Goal: Navigation & Orientation: Find specific page/section

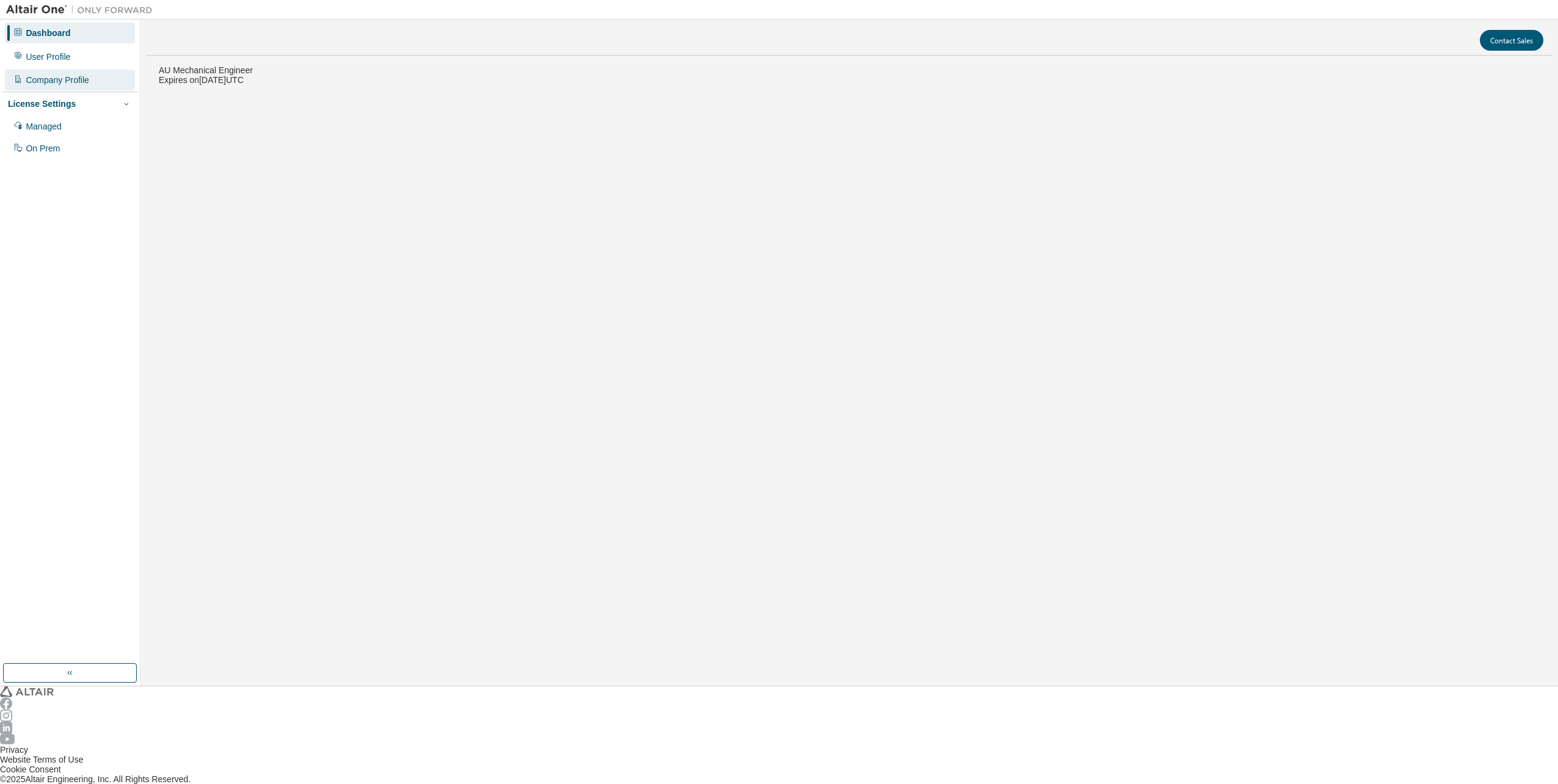
click at [76, 76] on div "Company Profile" at bounding box center [58, 80] width 64 height 9
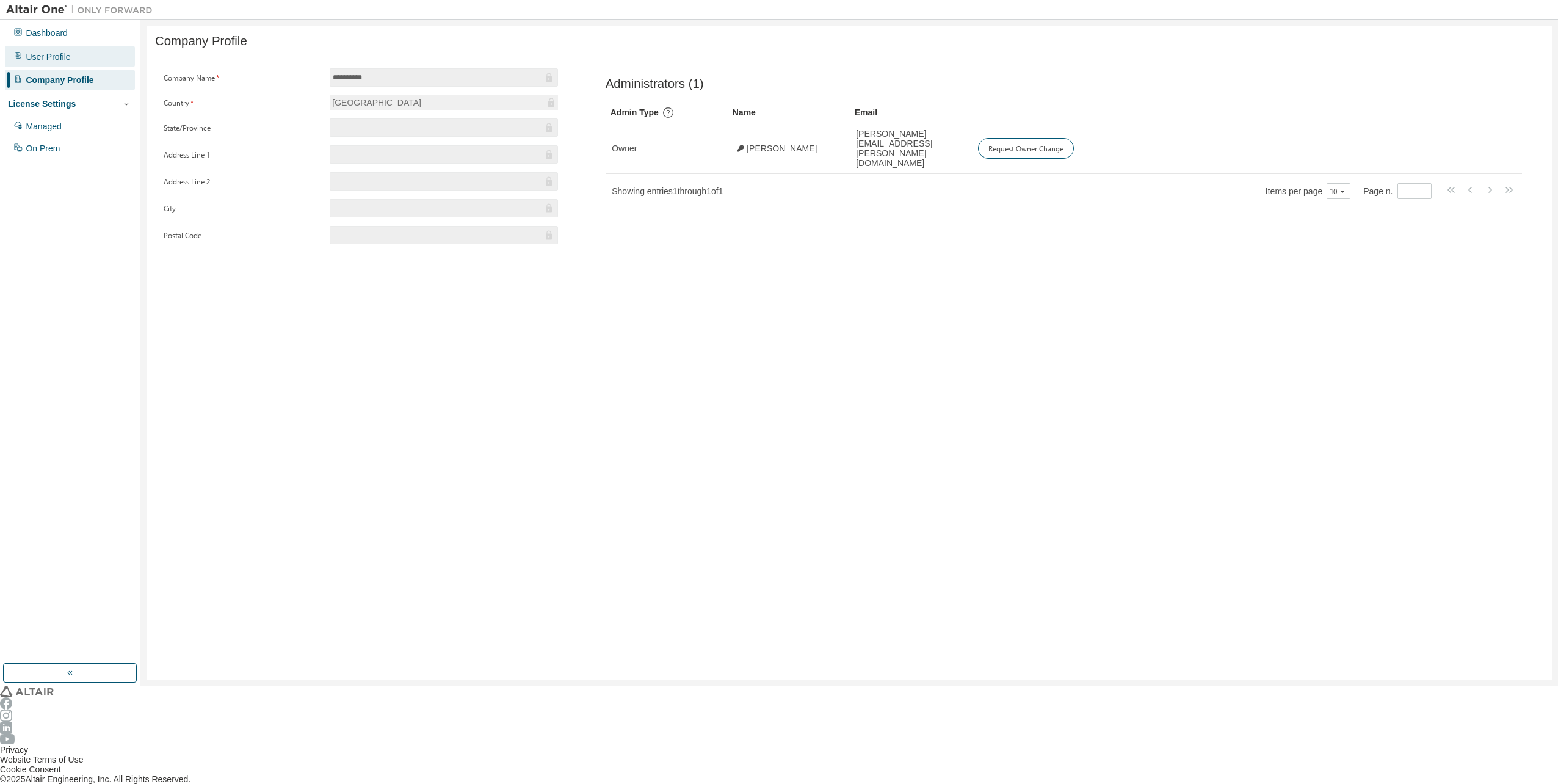
click at [45, 52] on div "User Profile" at bounding box center [48, 57] width 45 height 9
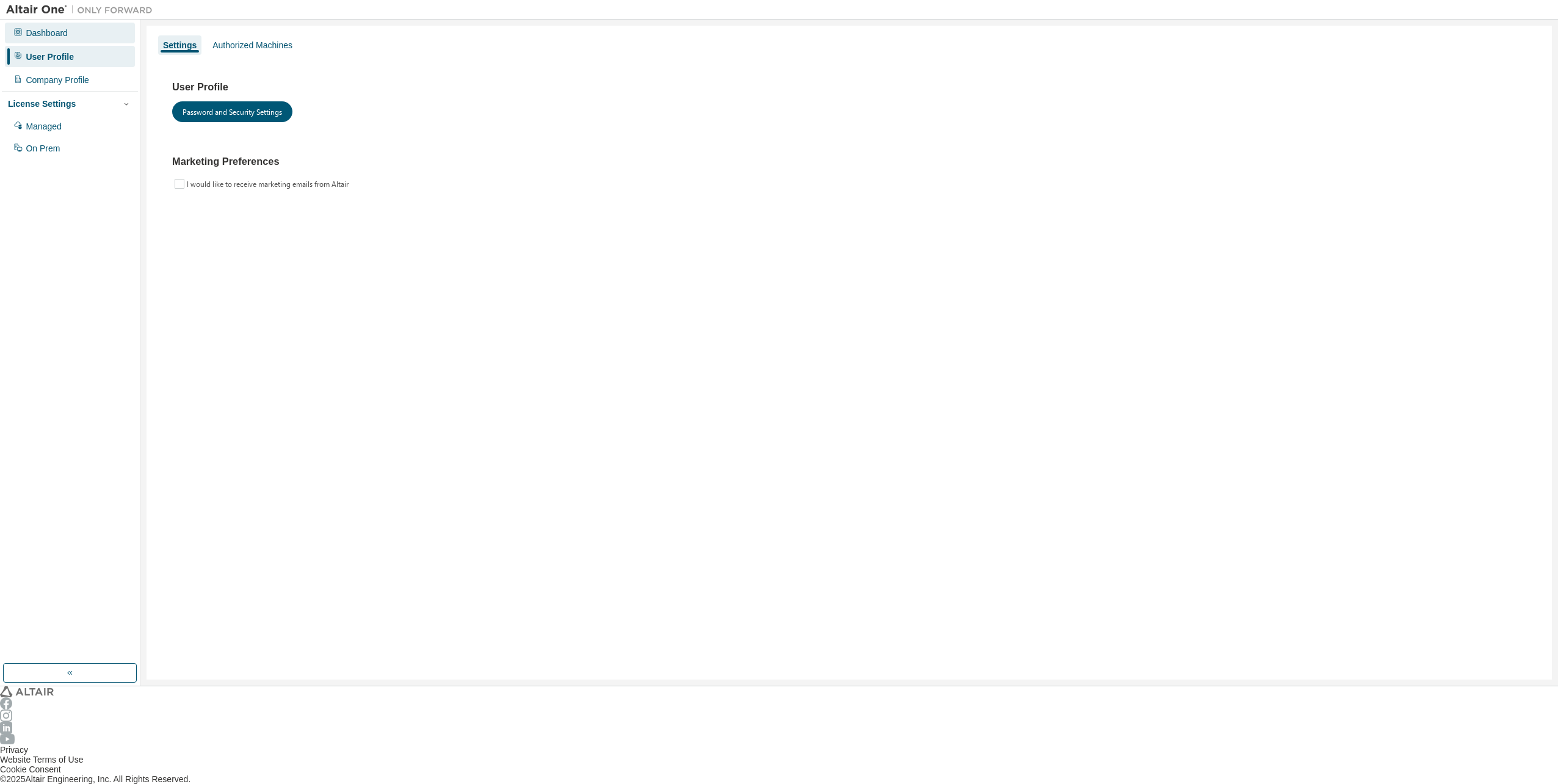
click at [50, 34] on div "Dashboard" at bounding box center [46, 33] width 42 height 9
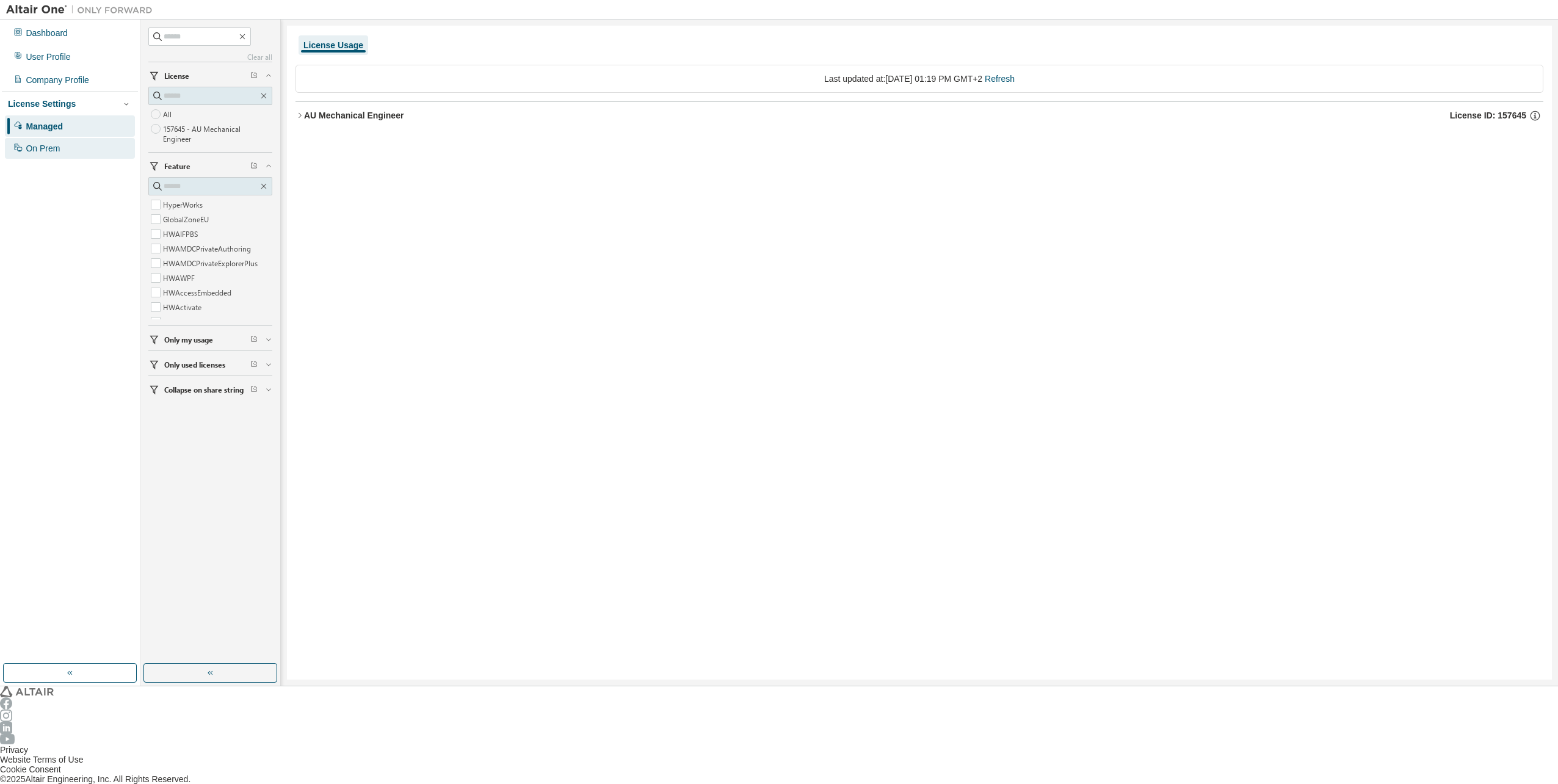
click at [69, 139] on div "On Prem" at bounding box center [69, 148] width 130 height 20
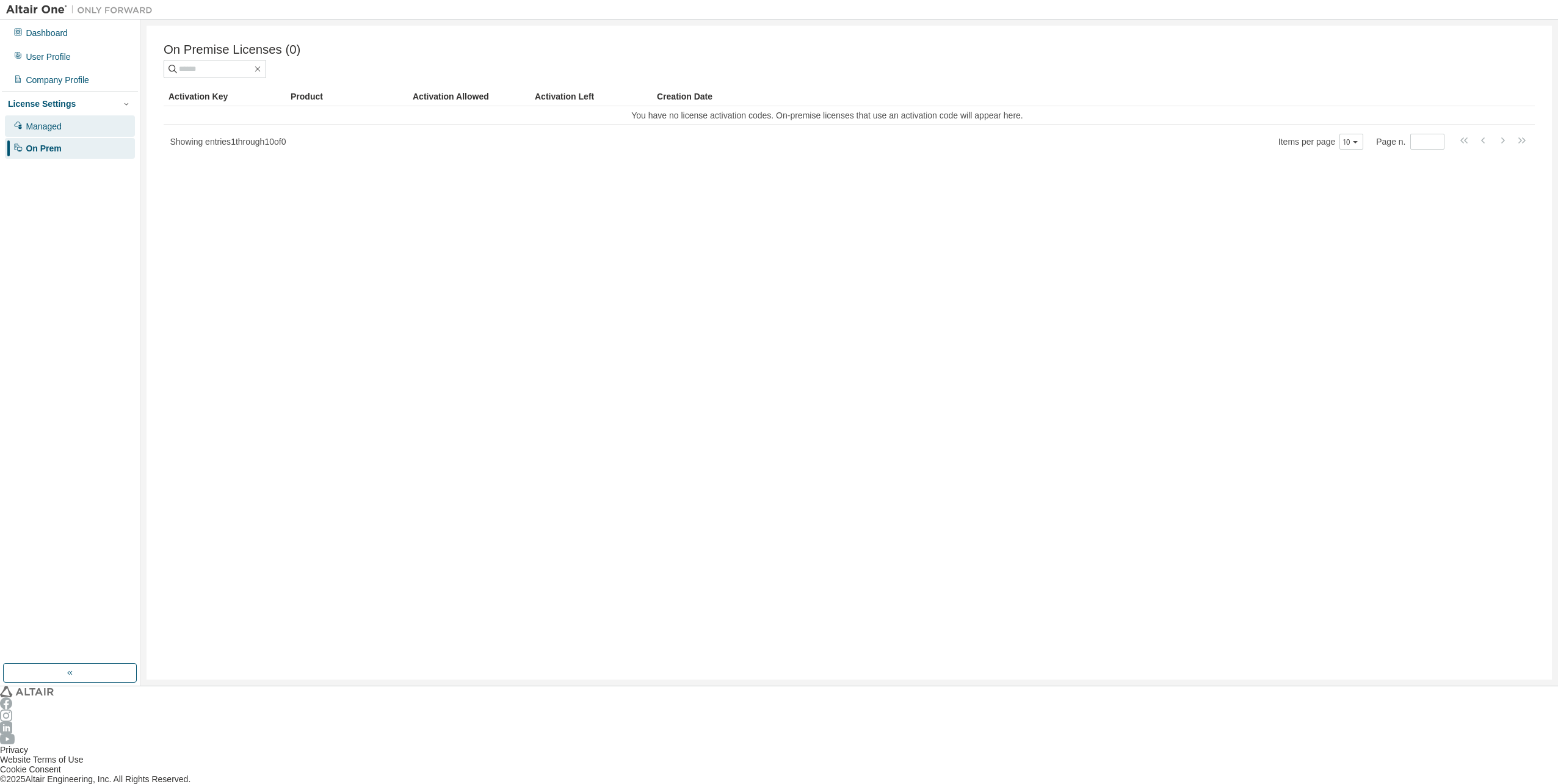
click at [67, 124] on div "Managed" at bounding box center [69, 125] width 130 height 20
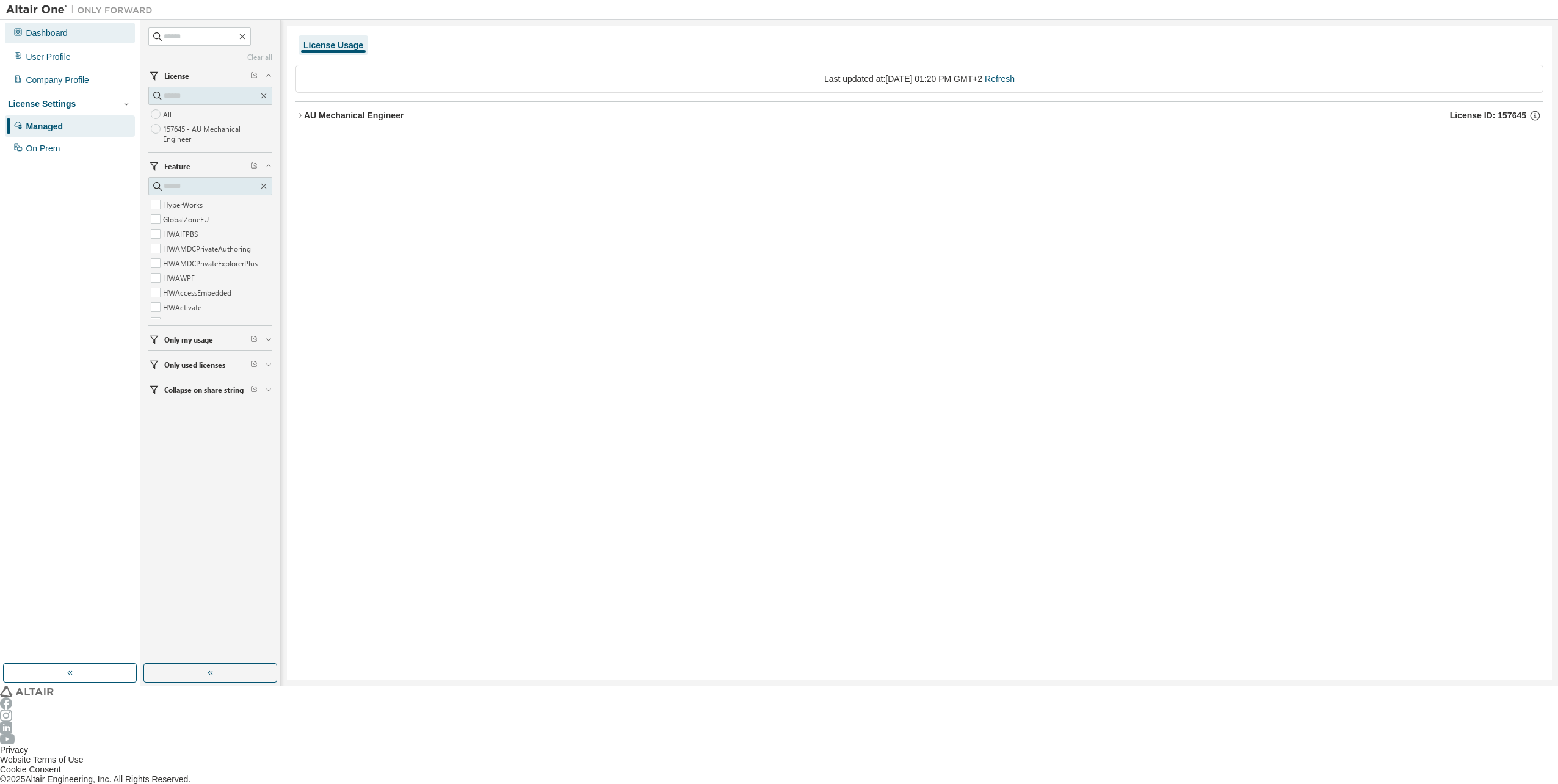
click at [61, 34] on div "Dashboard" at bounding box center [46, 33] width 42 height 9
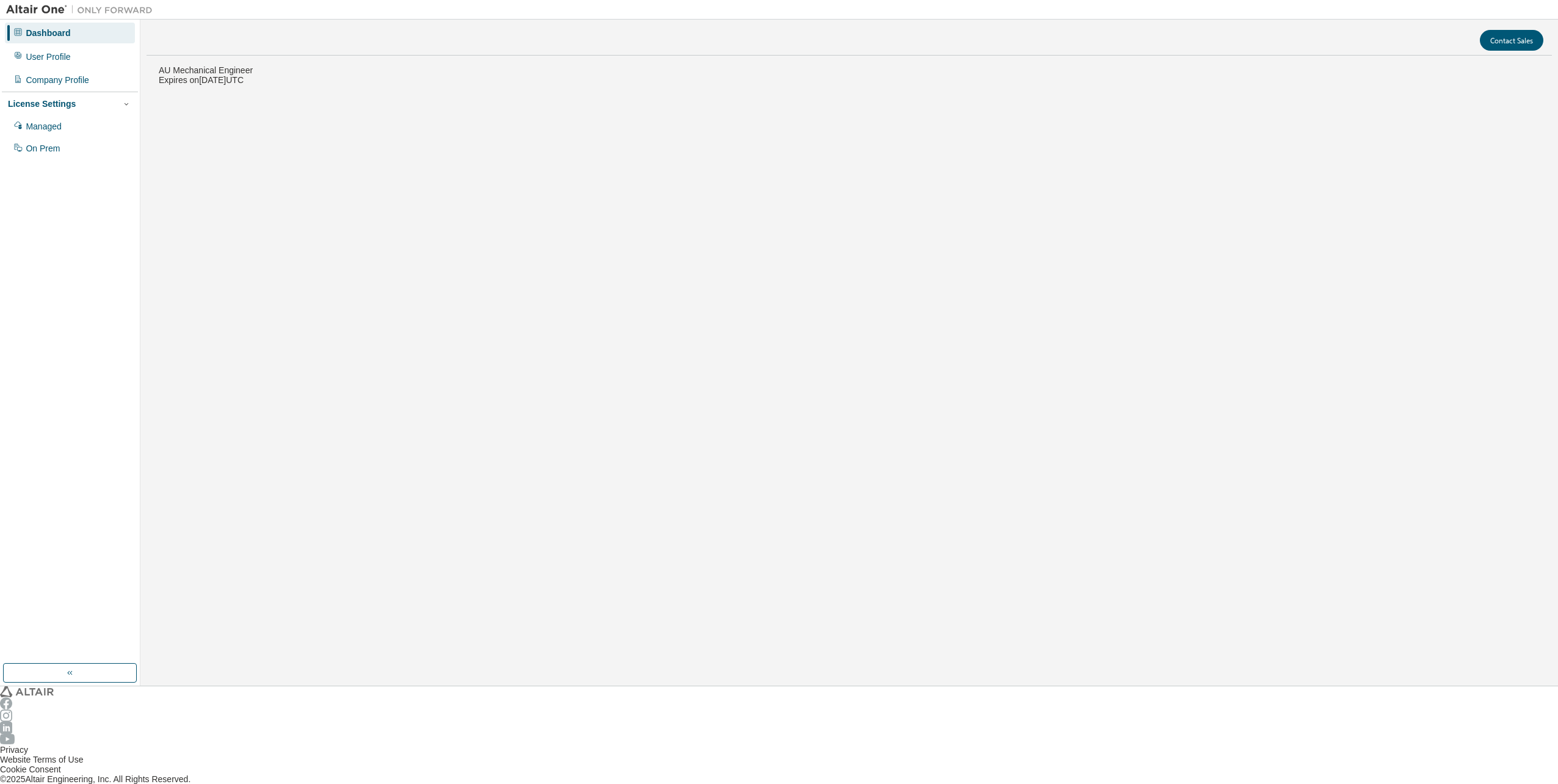
click at [1546, 5] on icon "button" at bounding box center [1546, 5] width 0 height 0
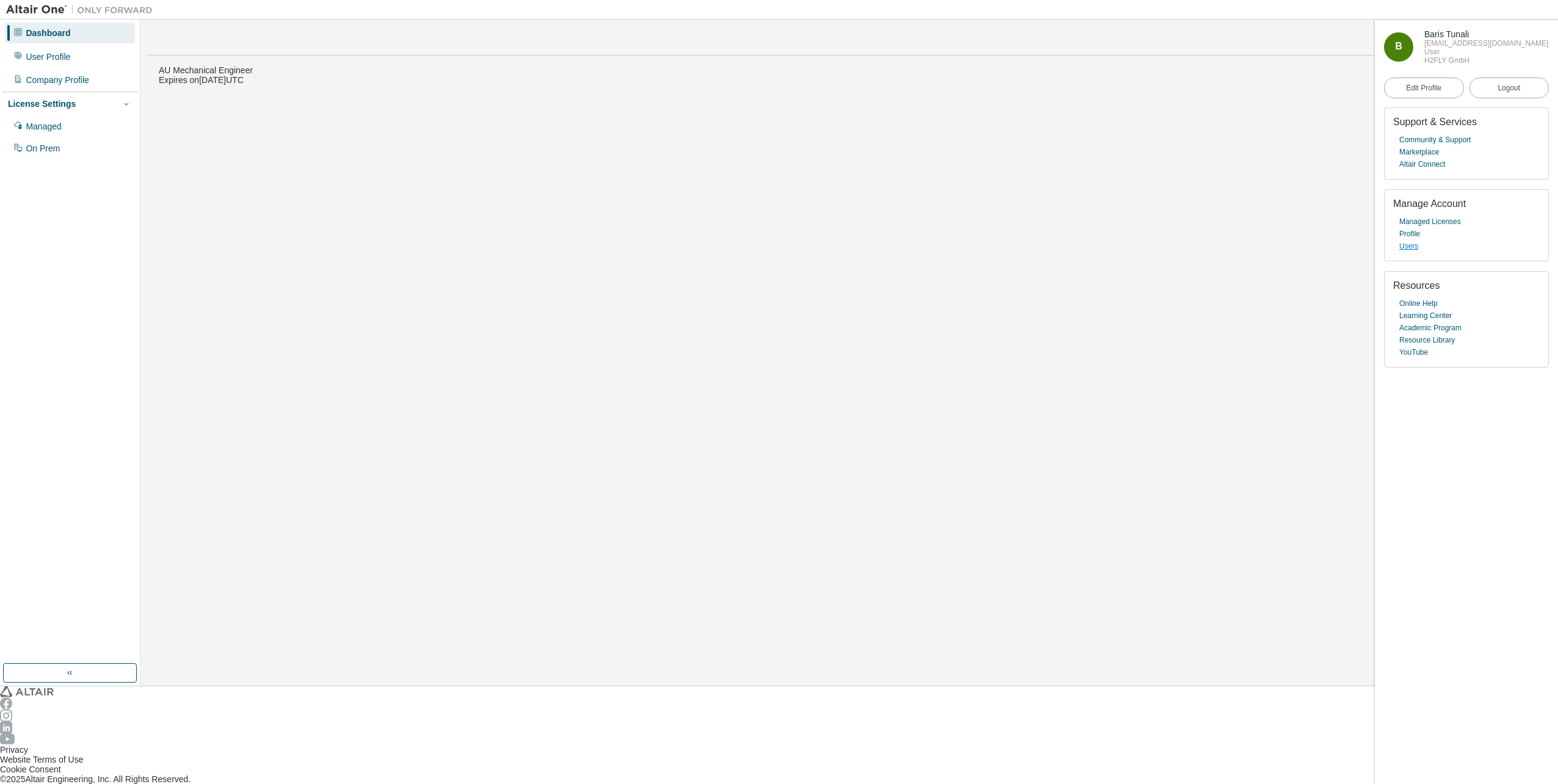
click at [1411, 252] on link "Users" at bounding box center [1409, 245] width 19 height 12
click at [1432, 158] on link "Marketplace" at bounding box center [1419, 151] width 39 height 12
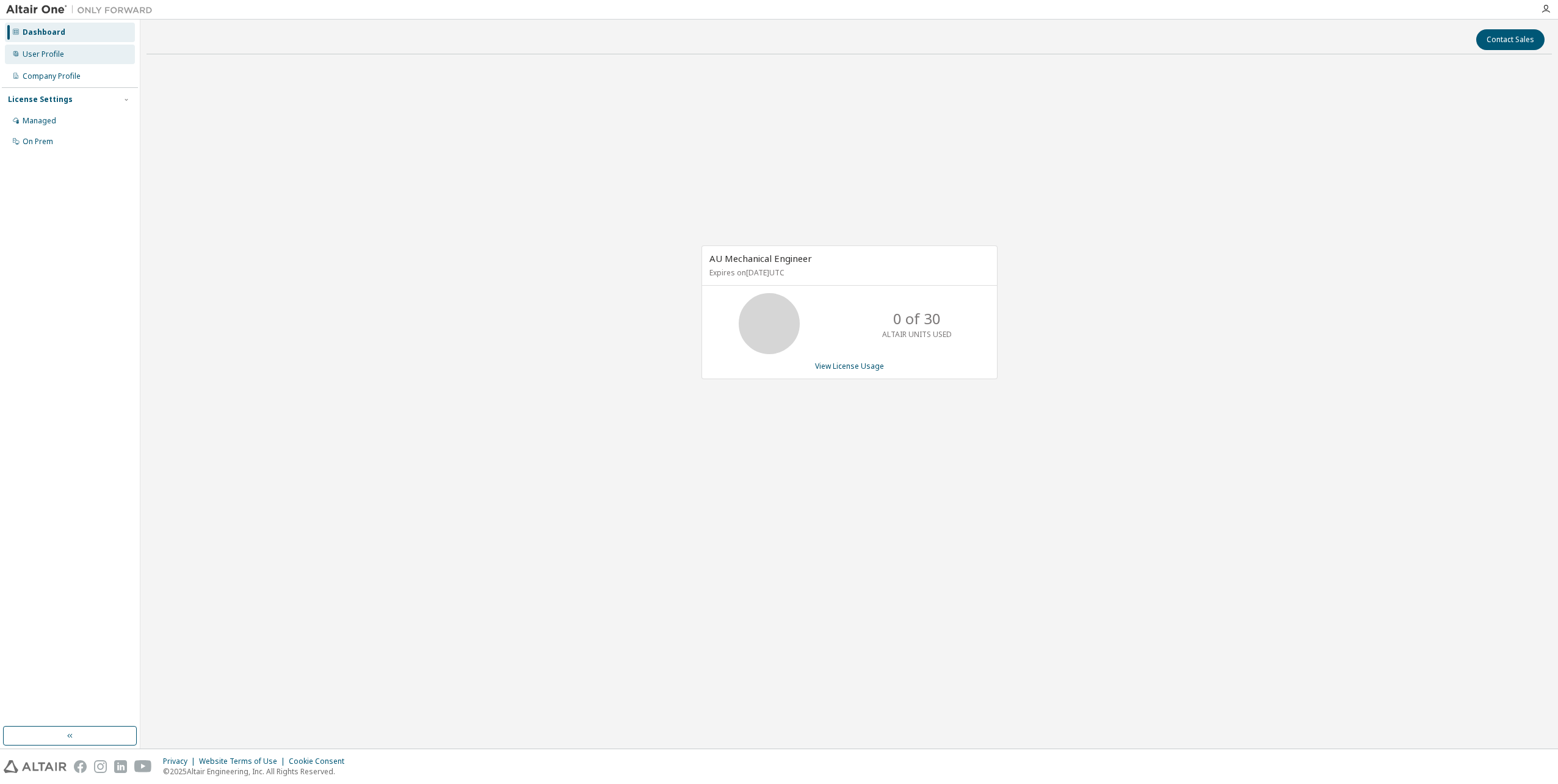
click at [63, 57] on div "User Profile" at bounding box center [69, 54] width 130 height 20
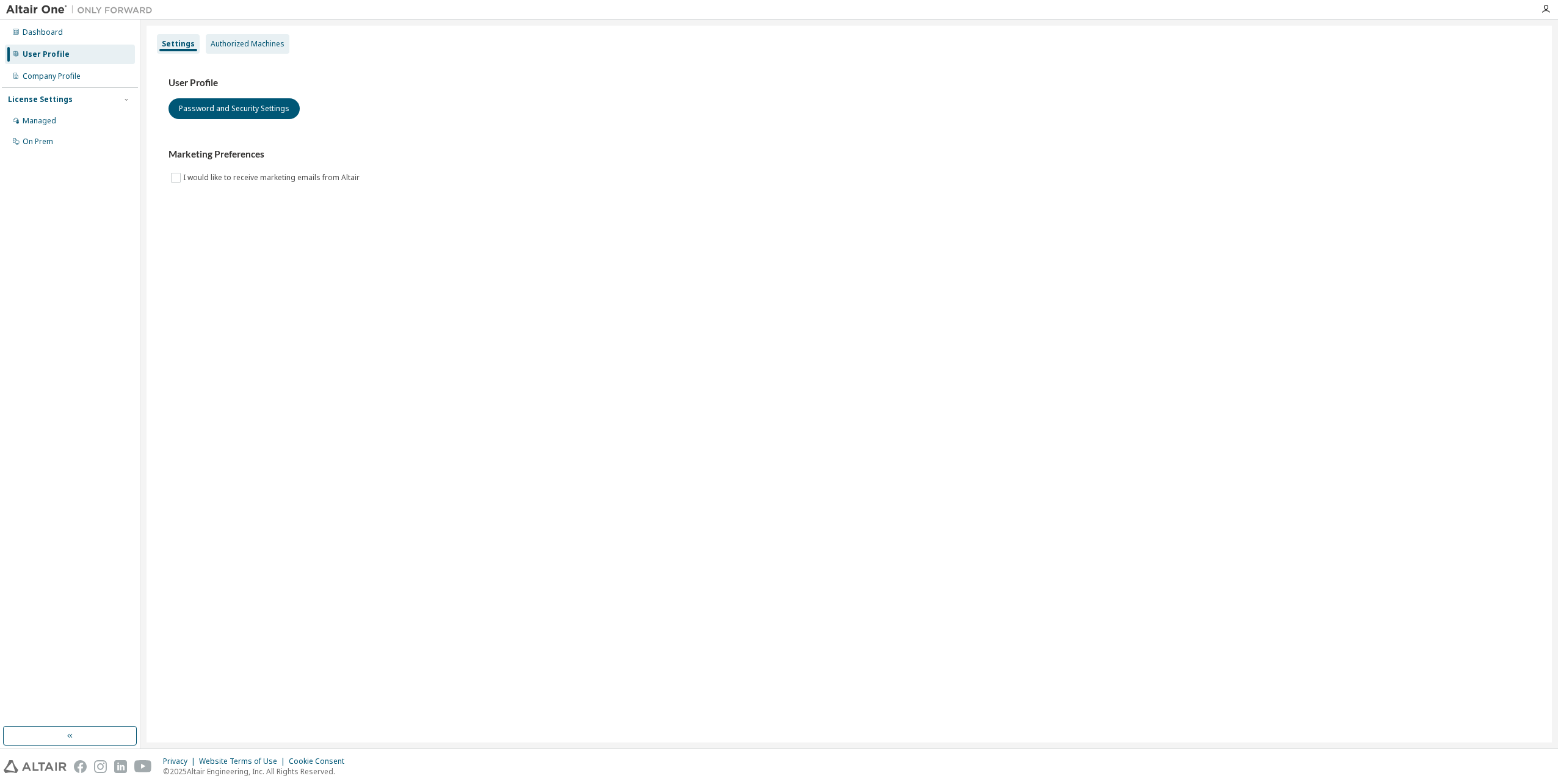
click at [247, 53] on div "Authorized Machines" at bounding box center [247, 43] width 84 height 20
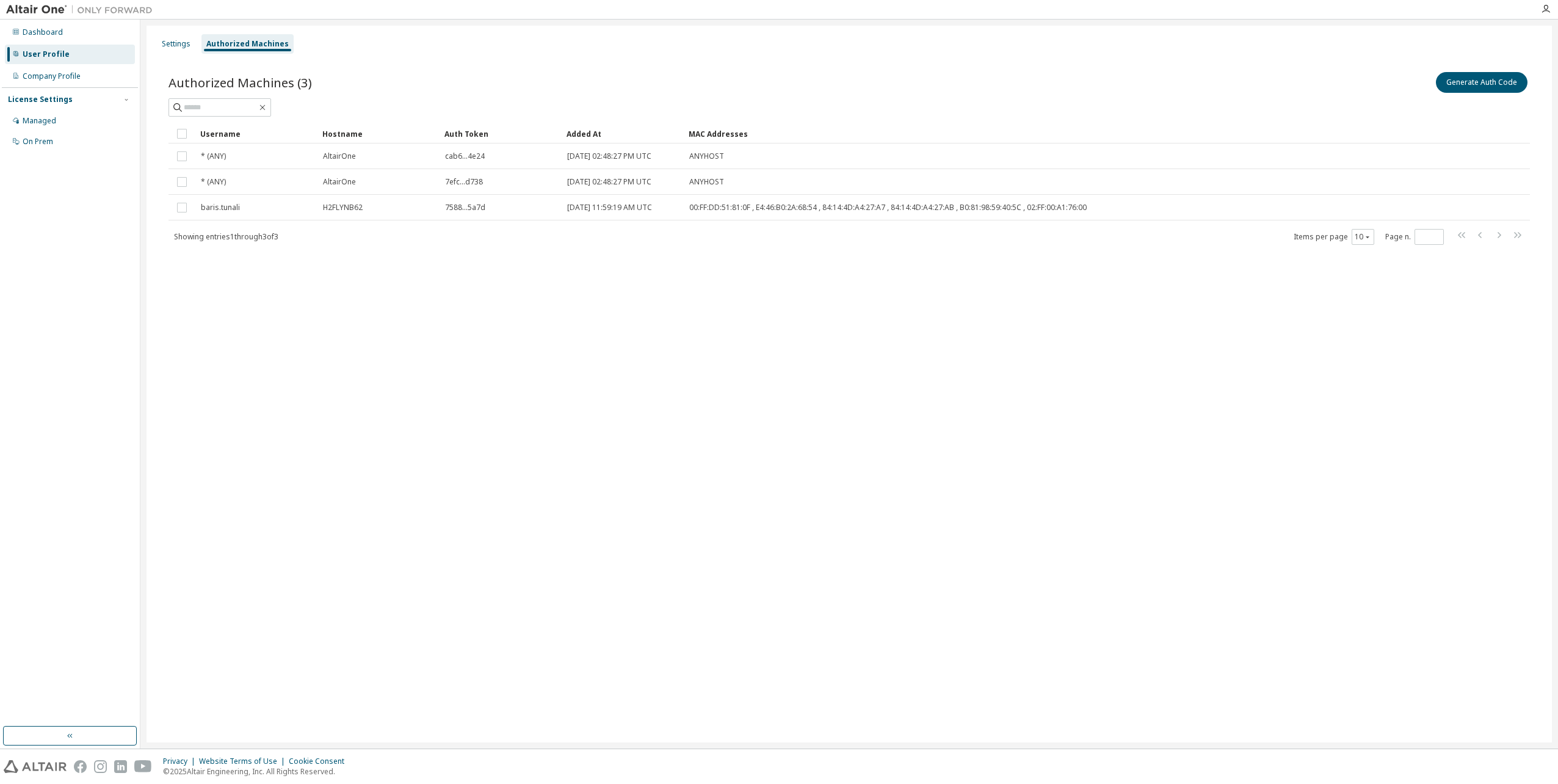
click at [991, 295] on div "Settings Authorized Machines Authorized Machines (3) Generate Auth Code Clear L…" at bounding box center [849, 385] width 1405 height 717
click at [179, 37] on div "Settings" at bounding box center [176, 43] width 39 height 20
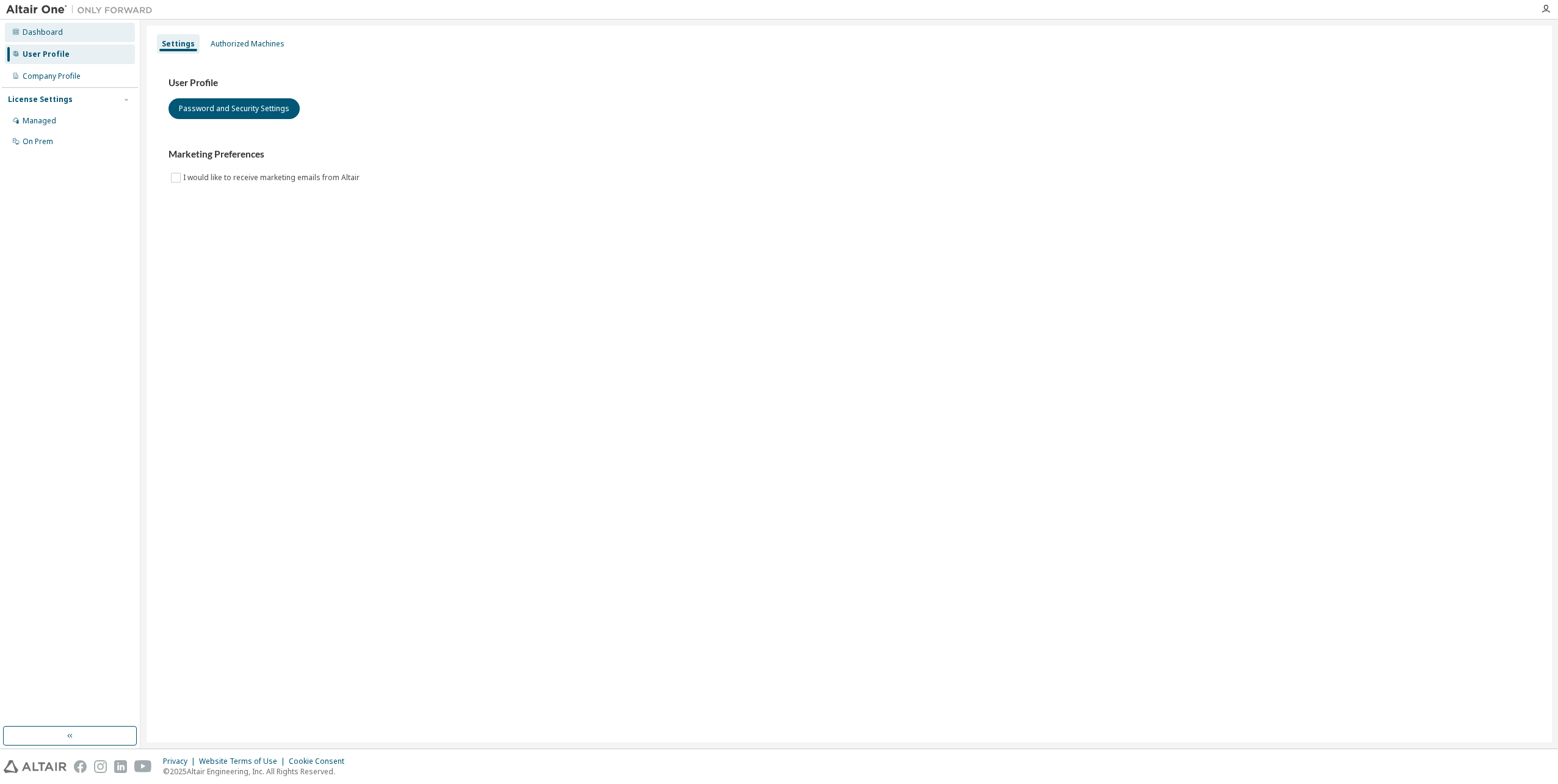
click at [35, 31] on div "Dashboard" at bounding box center [43, 32] width 40 height 9
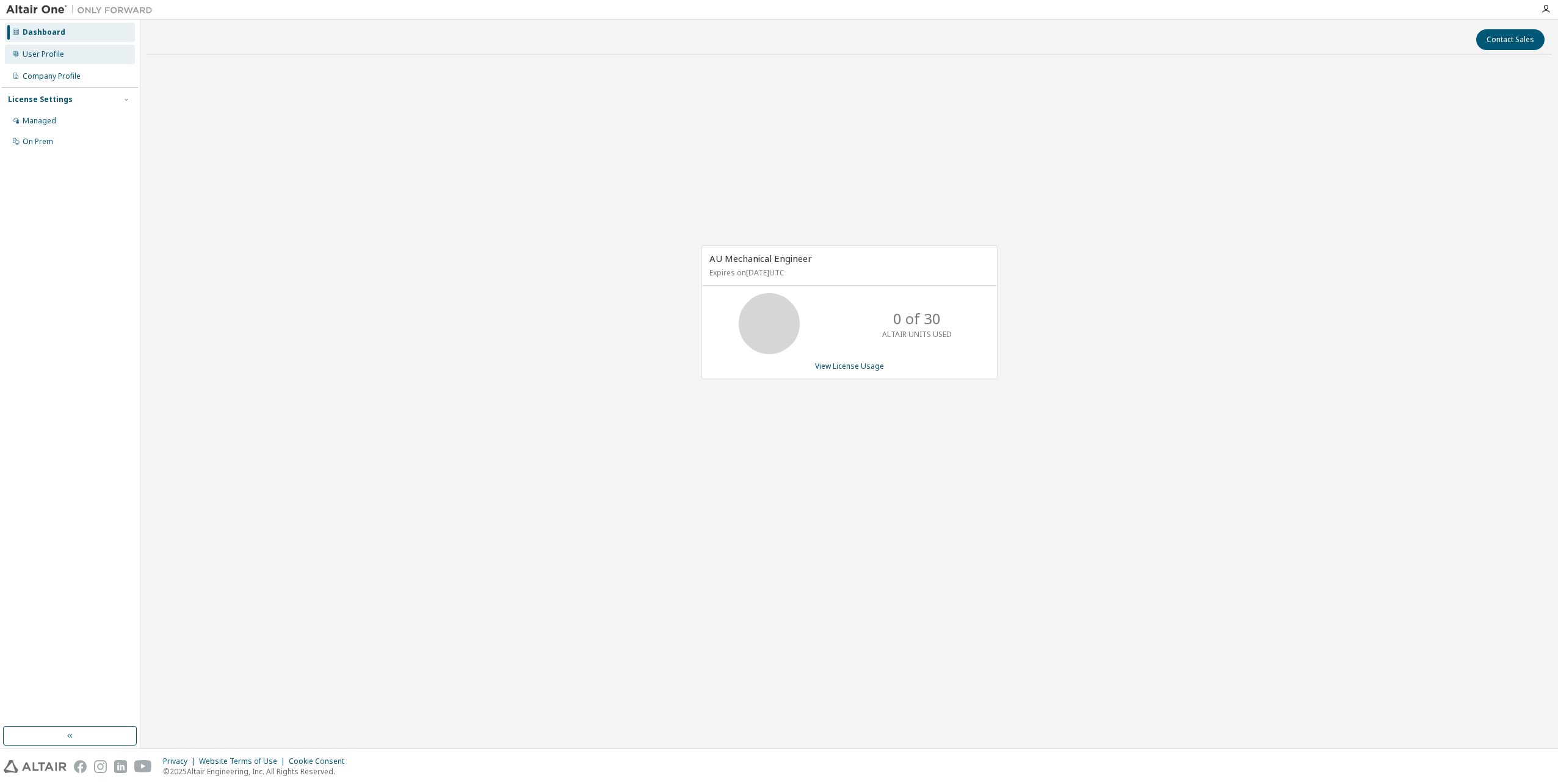
click at [35, 50] on div "User Profile" at bounding box center [43, 54] width 42 height 9
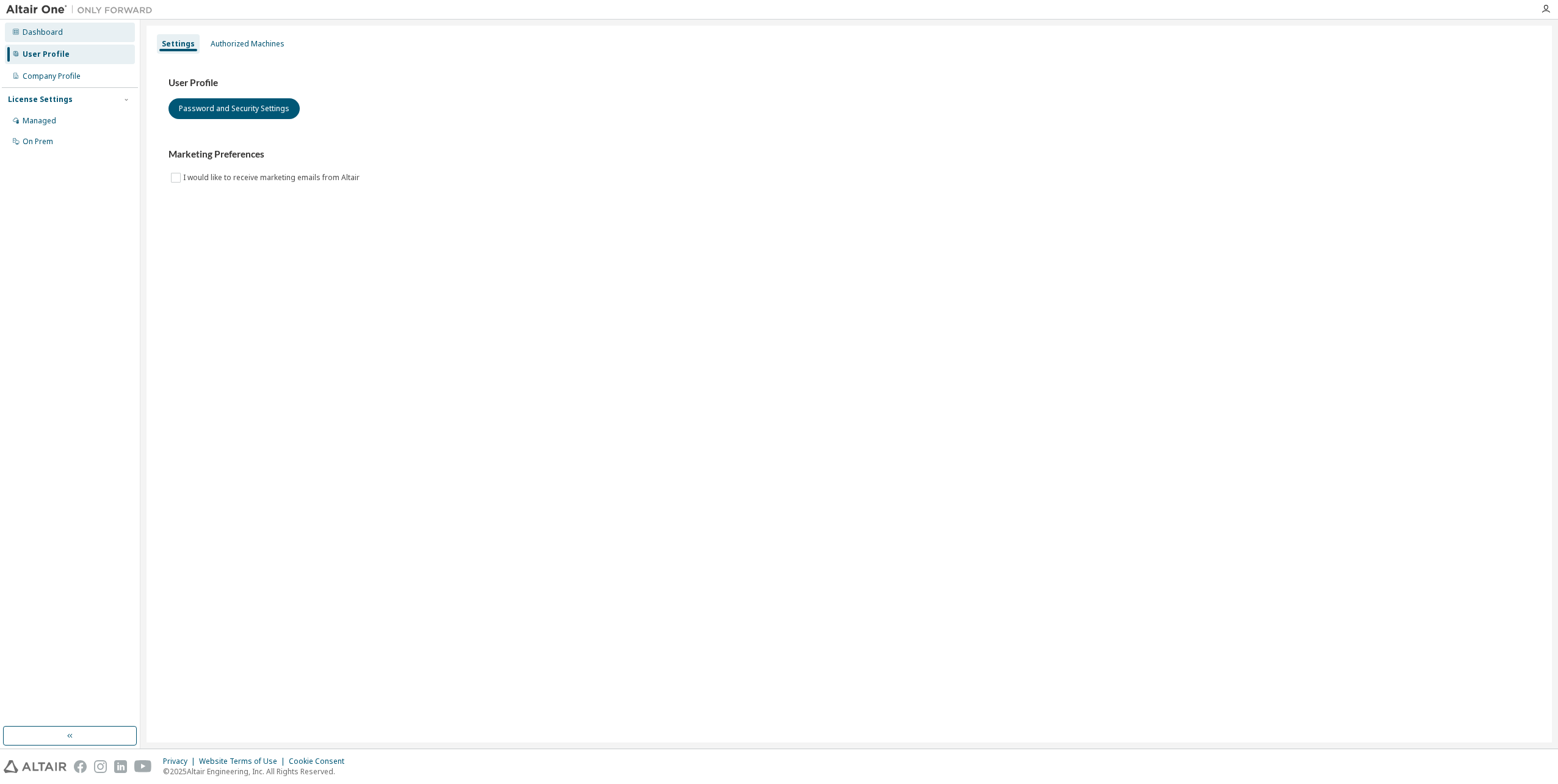
click at [35, 26] on div "Dashboard" at bounding box center [69, 32] width 130 height 20
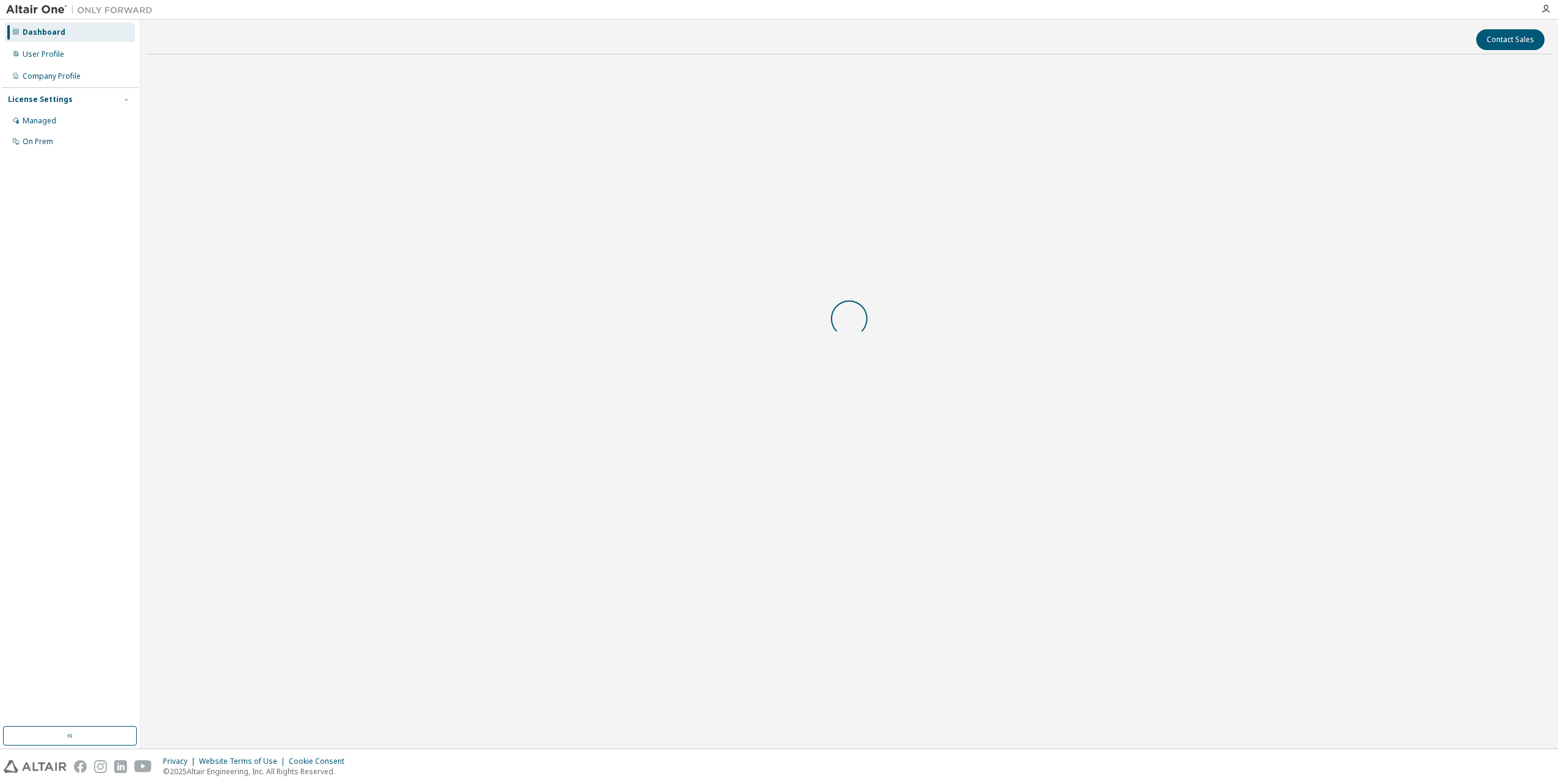
click at [38, 9] on img at bounding box center [83, 9] width 153 height 12
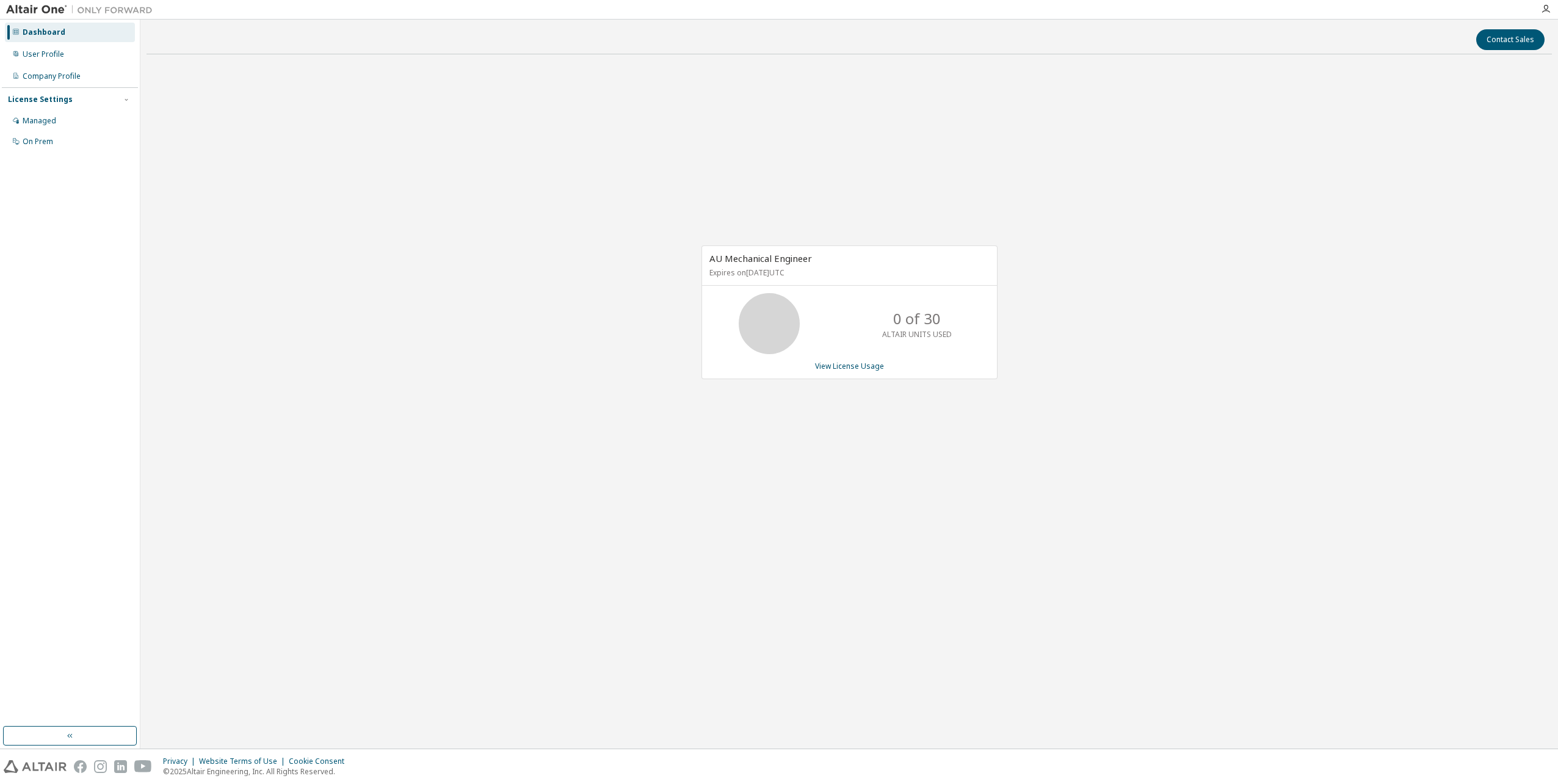
click at [38, 9] on img at bounding box center [83, 9] width 153 height 12
click at [32, 58] on div "User Profile" at bounding box center [43, 54] width 42 height 9
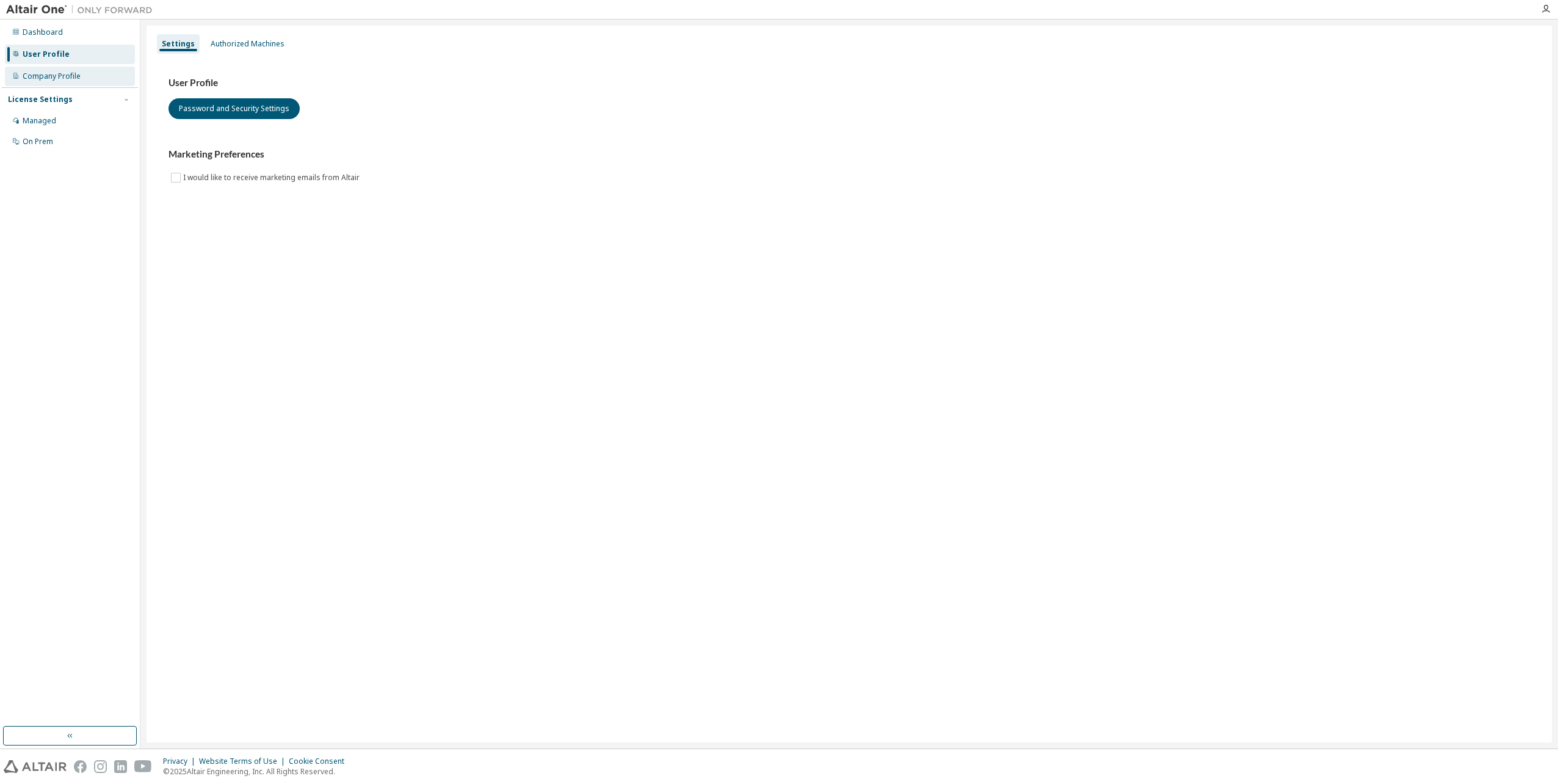
click at [32, 76] on div "Company Profile" at bounding box center [52, 76] width 58 height 9
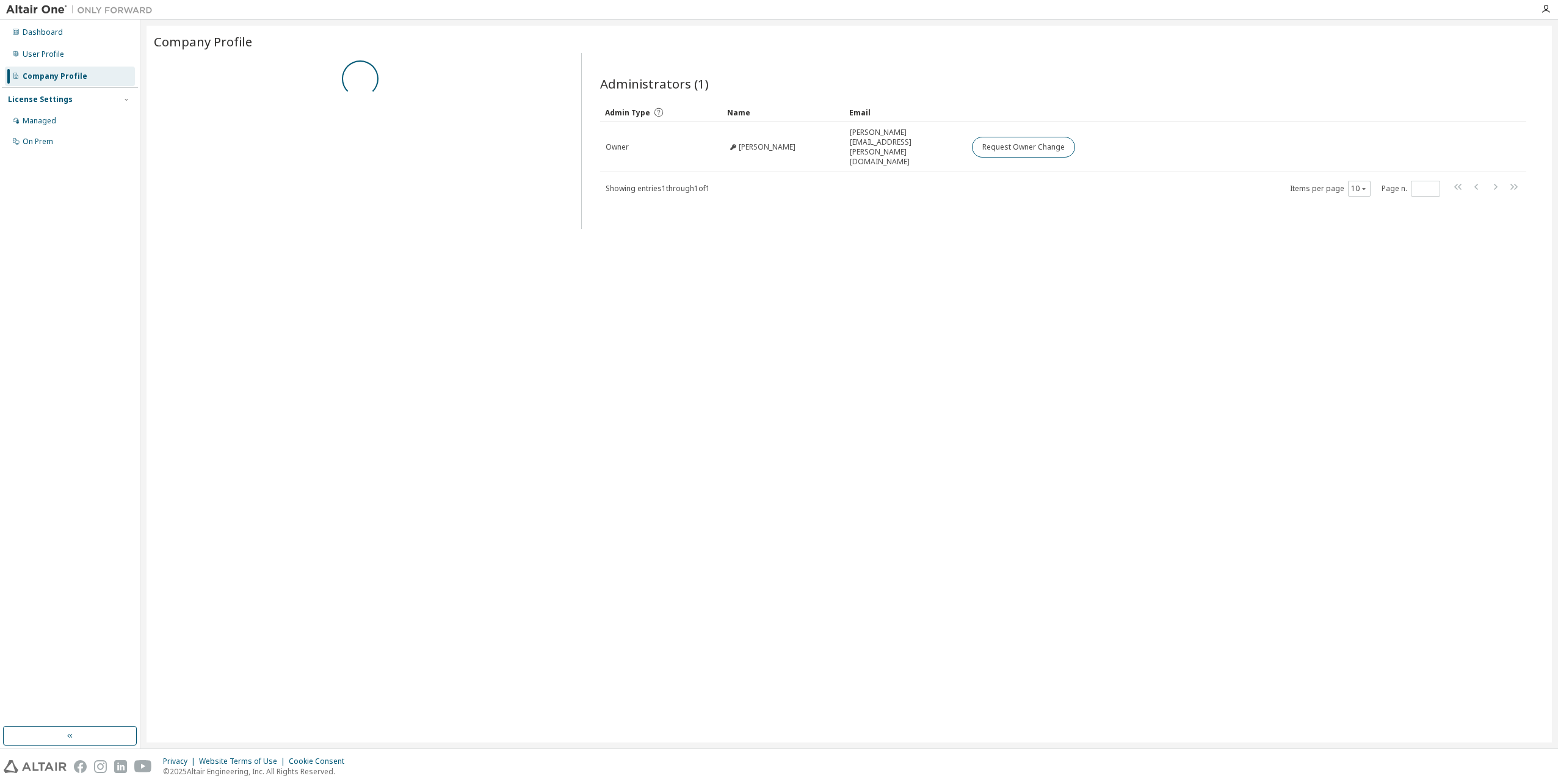
click at [34, 101] on div "License Settings" at bounding box center [40, 99] width 65 height 9
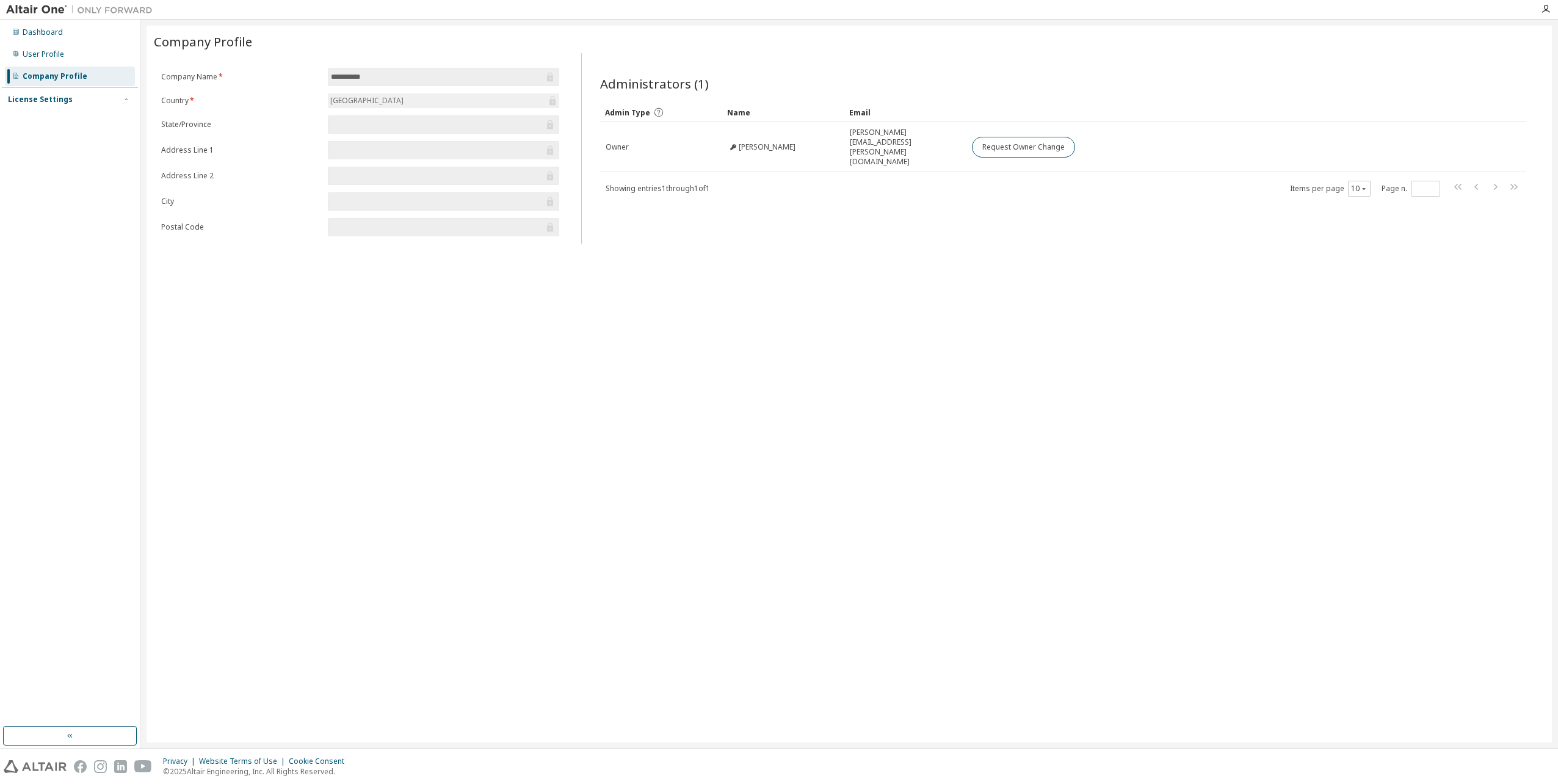
click at [36, 99] on div "License Settings" at bounding box center [40, 99] width 65 height 9
click at [28, 124] on div "Managed" at bounding box center [39, 121] width 34 height 9
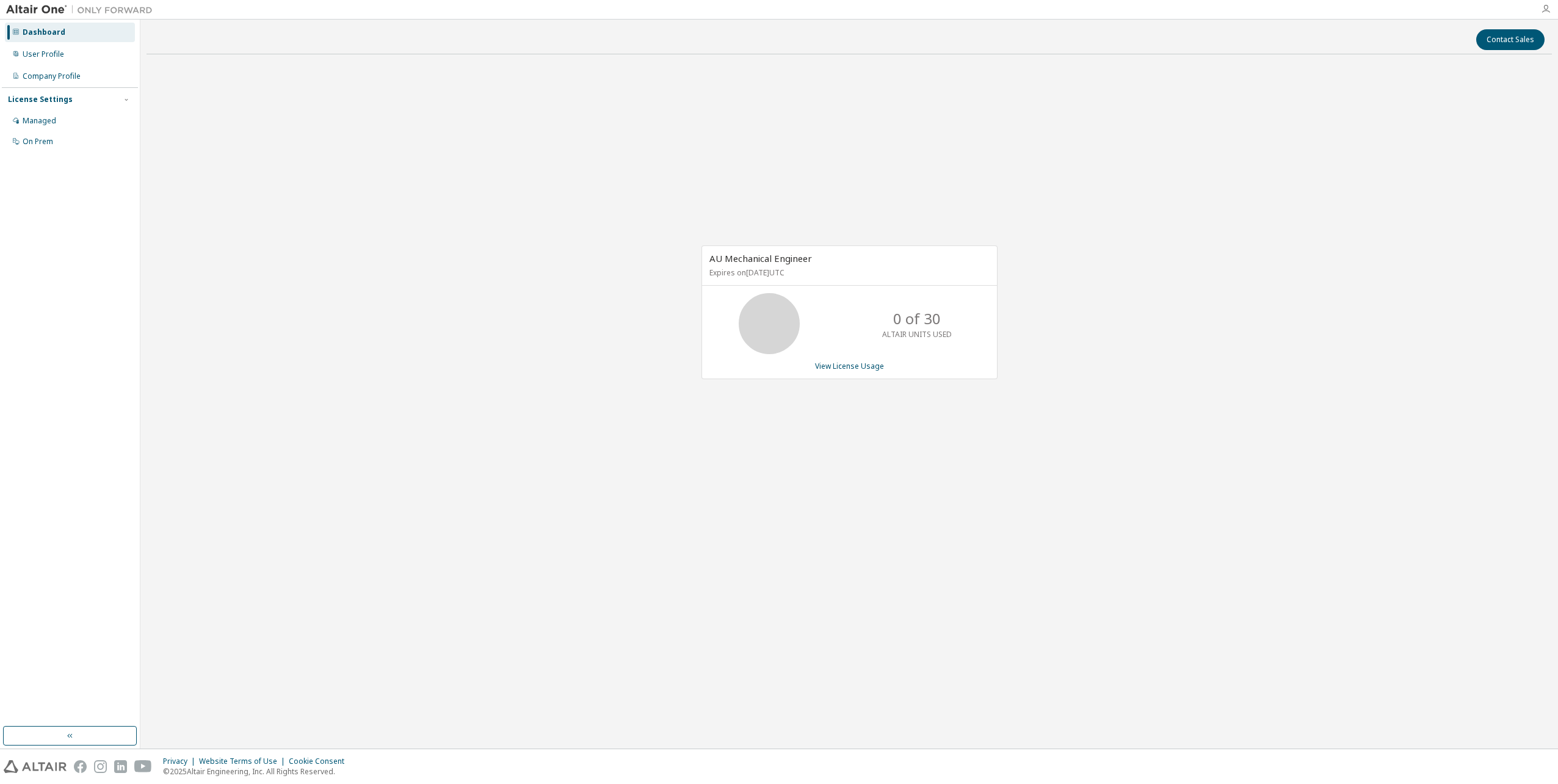
click at [1546, 10] on icon "button" at bounding box center [1545, 9] width 9 height 9
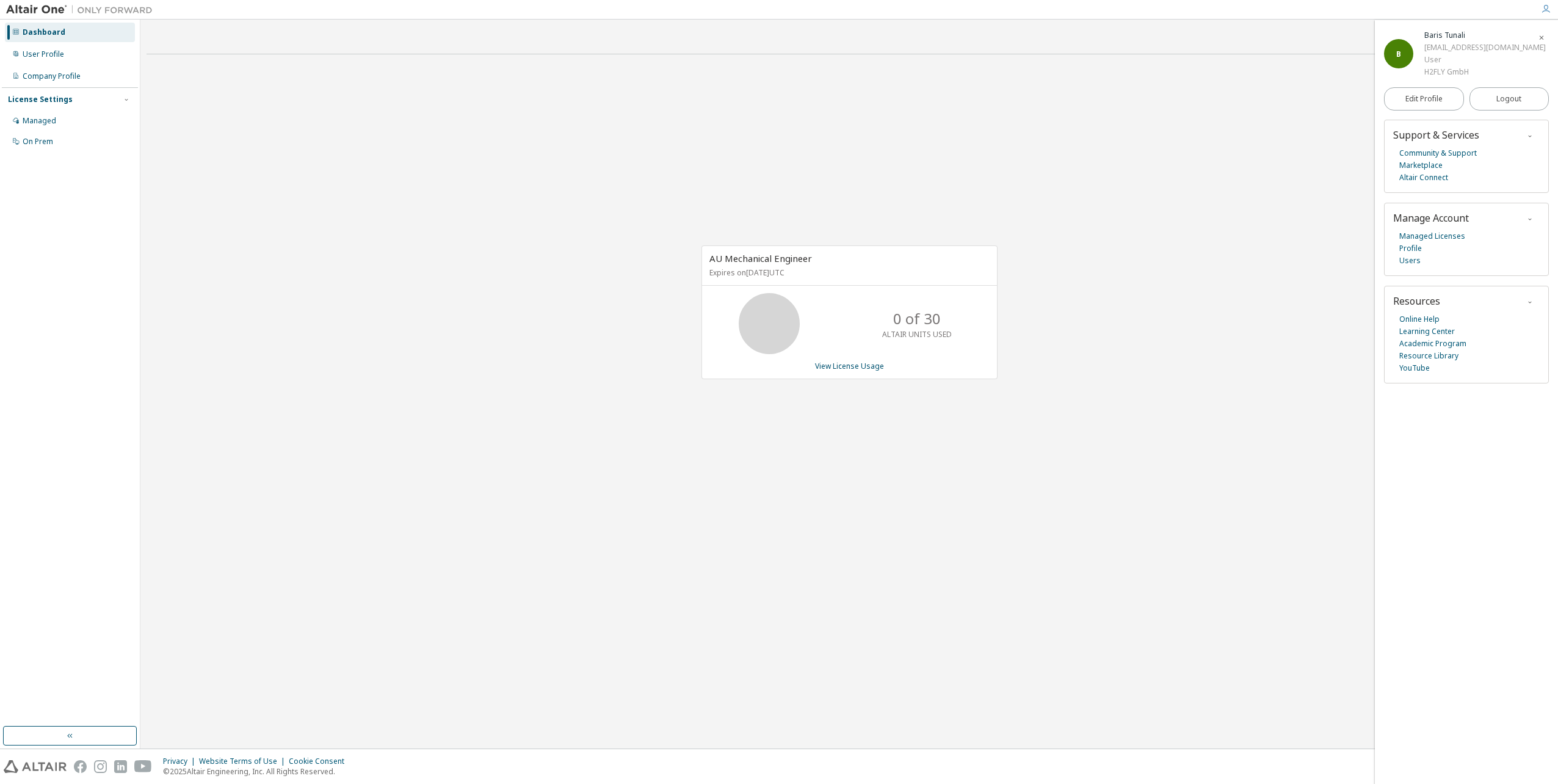
click at [1019, 98] on div "AU Mechanical Engineer Expires on [DATE] UTC 0 of 30 ALTAIR UNITS USED View Lic…" at bounding box center [849, 318] width 1405 height 510
click at [39, 12] on img at bounding box center [83, 9] width 153 height 12
click at [39, 35] on div "Dashboard" at bounding box center [44, 32] width 43 height 9
click at [50, 51] on div "User Profile" at bounding box center [43, 54] width 42 height 9
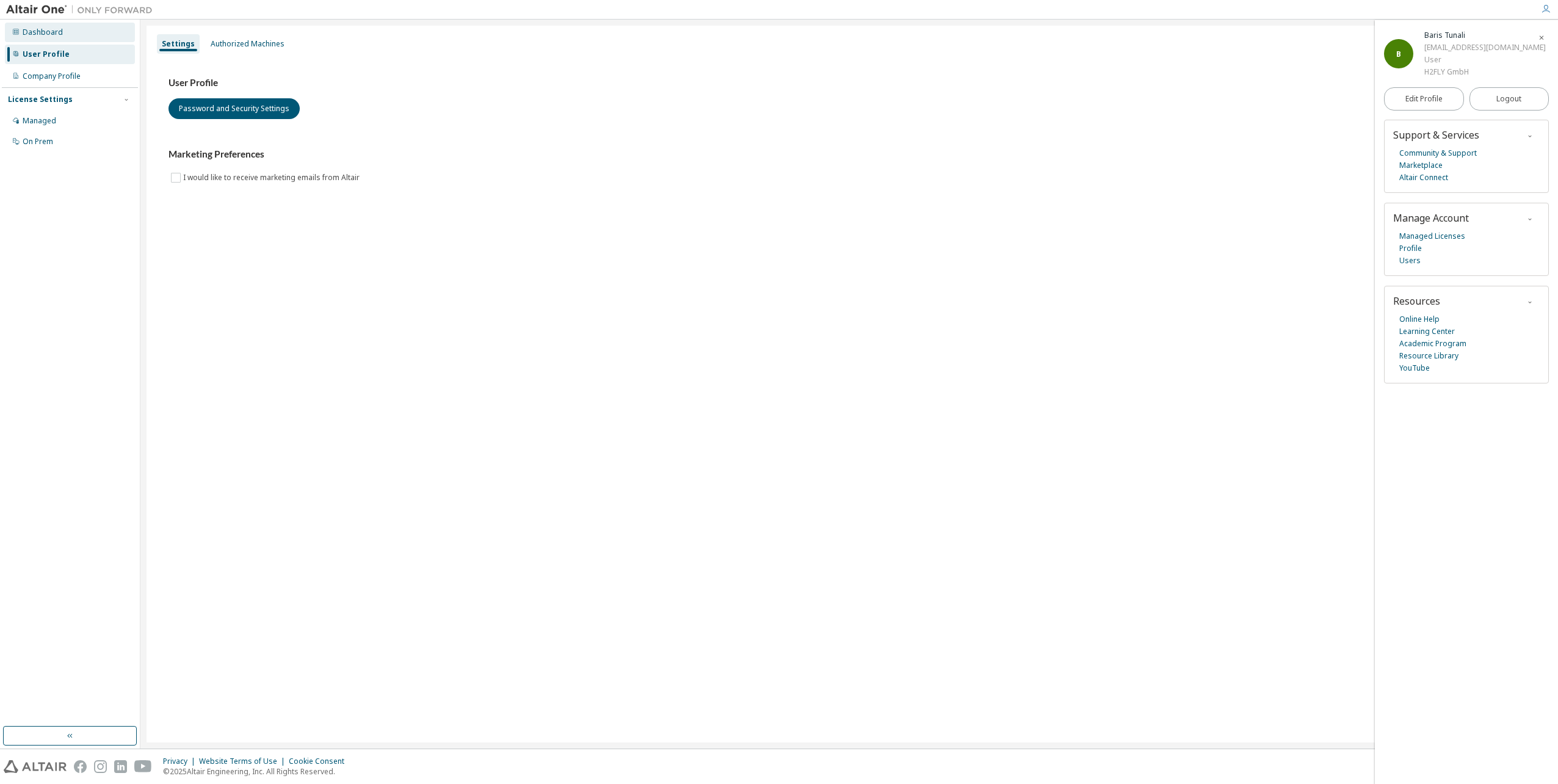
click at [50, 39] on div "Dashboard" at bounding box center [69, 32] width 130 height 20
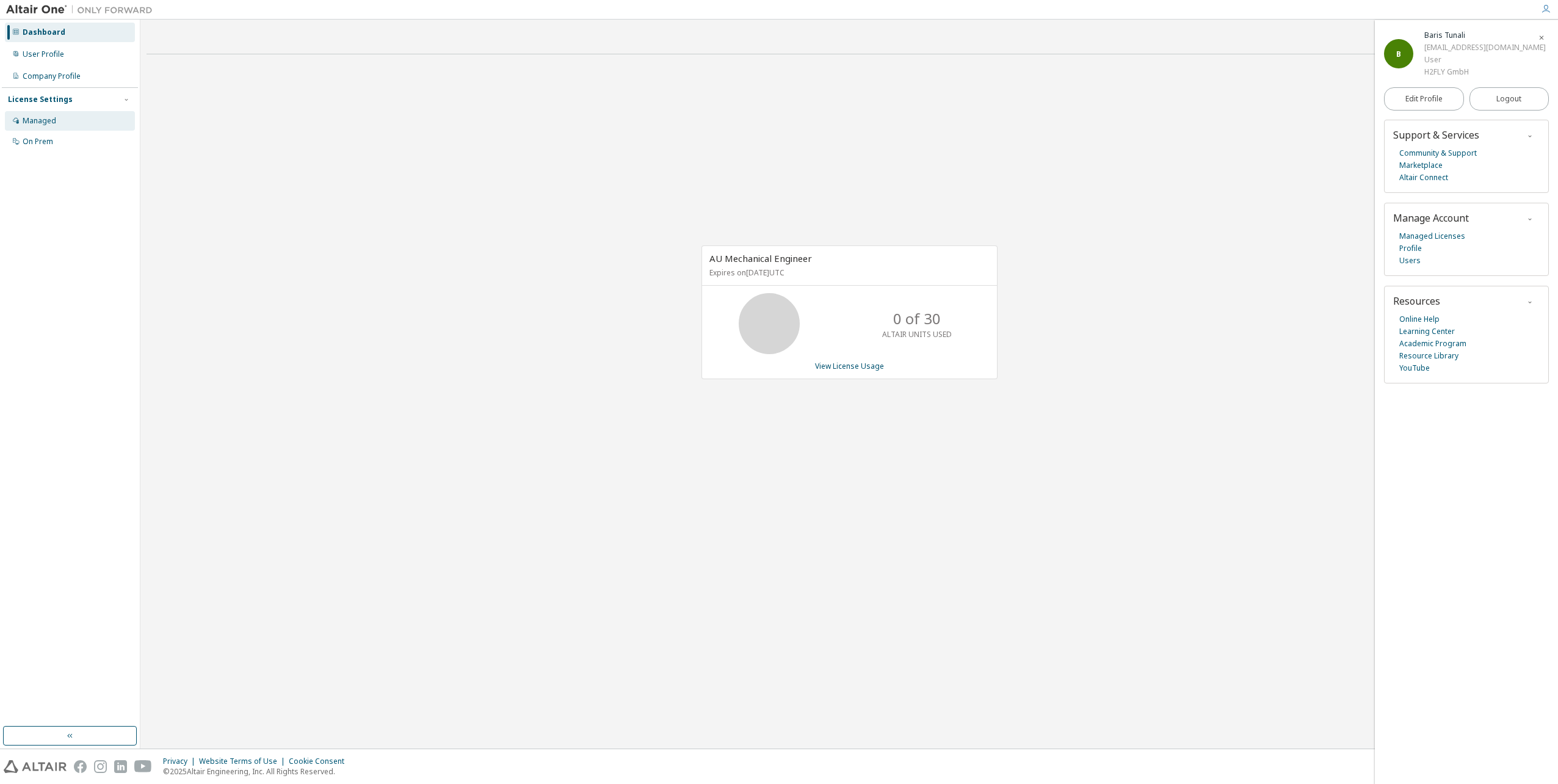
click at [57, 125] on div "Managed" at bounding box center [69, 121] width 130 height 20
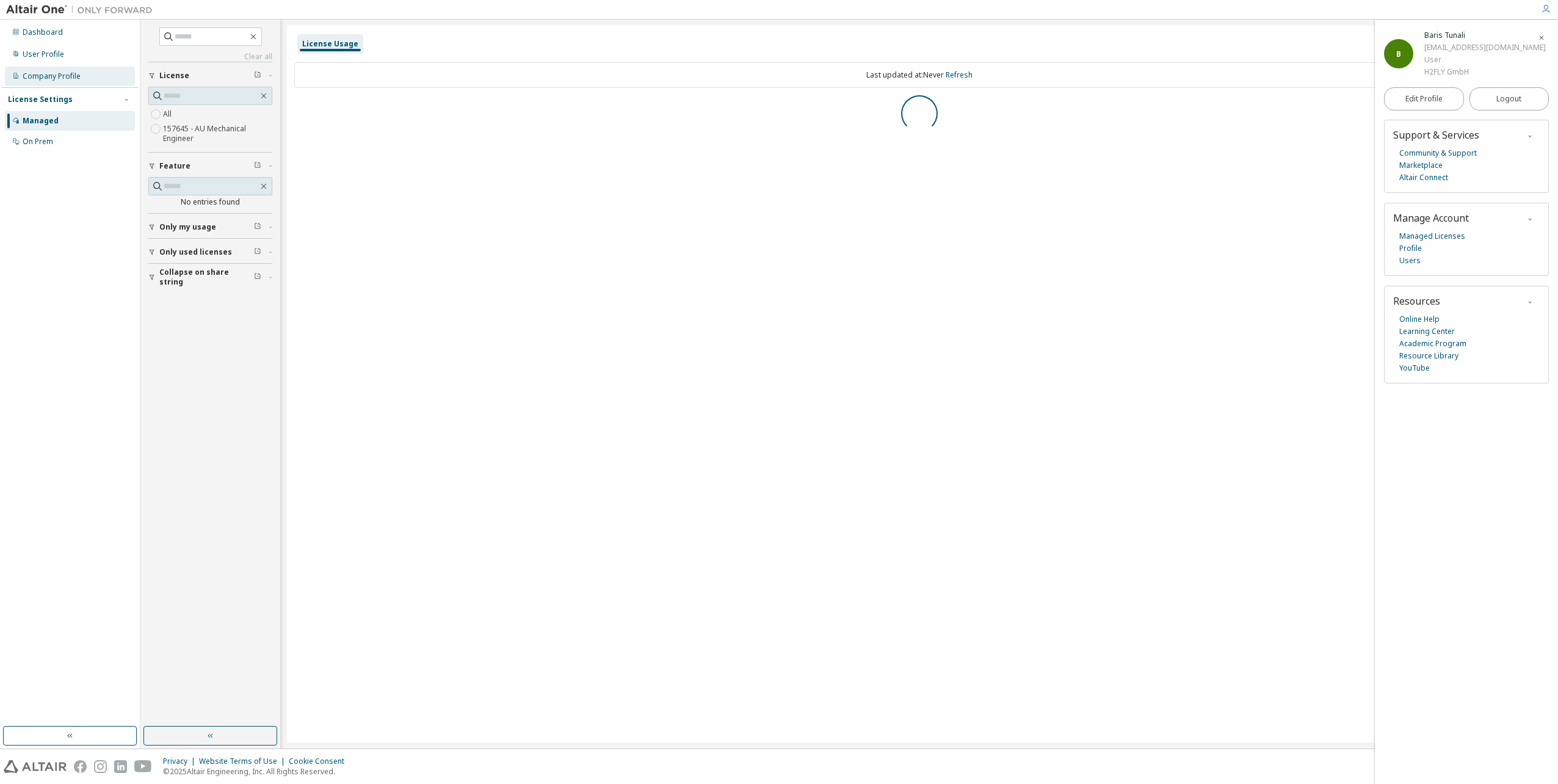
click at [58, 80] on div "Company Profile" at bounding box center [52, 76] width 58 height 9
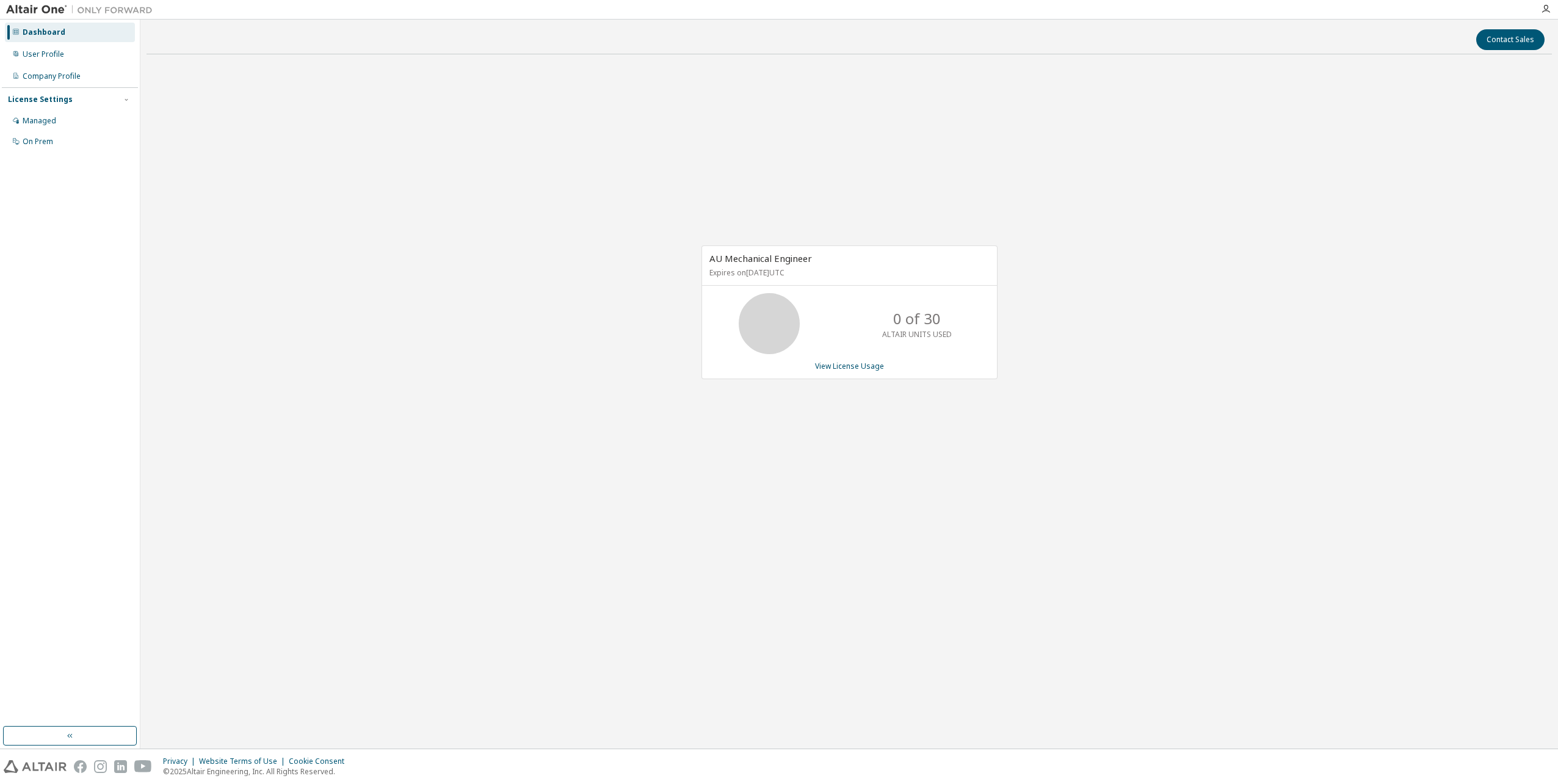
drag, startPoint x: 248, startPoint y: 221, endPoint x: 250, endPoint y: 206, distance: 15.1
click at [250, 219] on div "AU Mechanical Engineer Expires on [DATE] UTC 0 of 30 ALTAIR UNITS USED View Lic…" at bounding box center [849, 318] width 1405 height 510
